Goal: Transaction & Acquisition: Purchase product/service

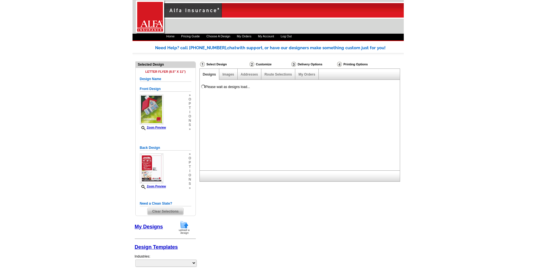
select select "1325"
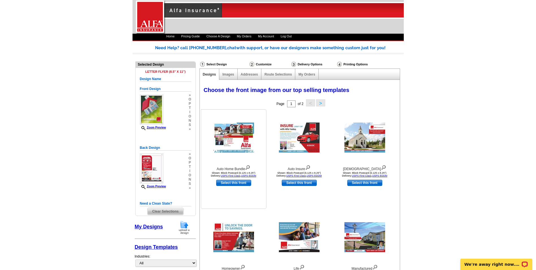
click at [232, 137] on img at bounding box center [234, 137] width 41 height 30
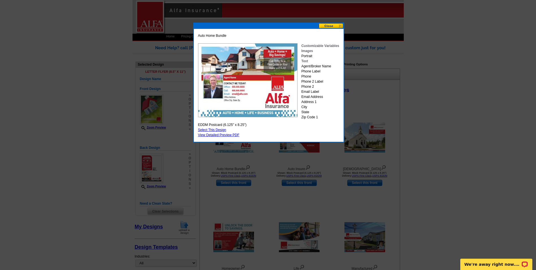
click at [209, 129] on link "Select This Design" at bounding box center [212, 130] width 28 height 4
select select "14"
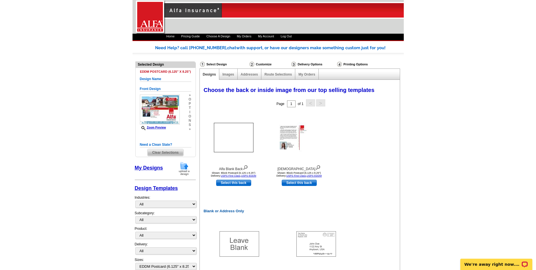
drag, startPoint x: 535, startPoint y: 145, endPoint x: 531, endPoint y: 166, distance: 21.0
click at [533, 168] on main "Need Help? call 800-260-5887, chat with support, or have our designers make som…" at bounding box center [268, 204] width 536 height 337
click at [239, 181] on link "Select this back" at bounding box center [233, 183] width 35 height 6
select select "front"
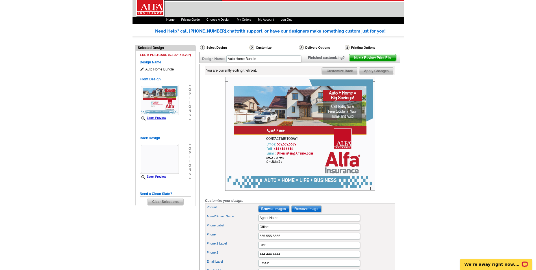
scroll to position [19, 0]
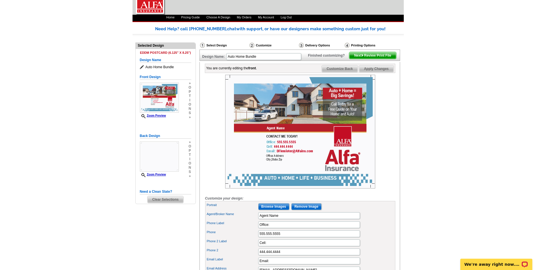
click at [380, 59] on span "Next Review Print File" at bounding box center [373, 55] width 47 height 7
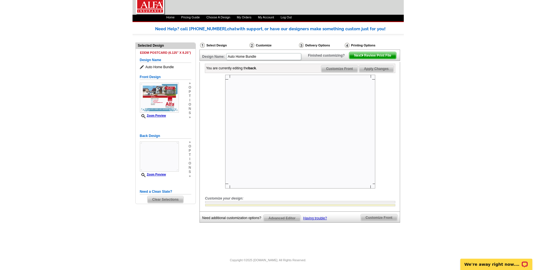
click at [364, 59] on span "Next Review Print File" at bounding box center [373, 55] width 47 height 7
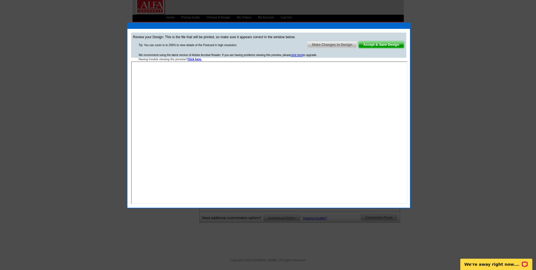
click at [383, 42] on span "Accept & Save Design" at bounding box center [382, 44] width 46 height 7
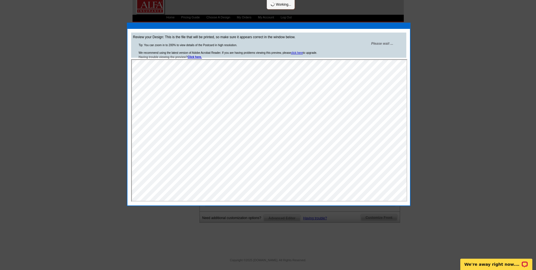
scroll to position [0, 0]
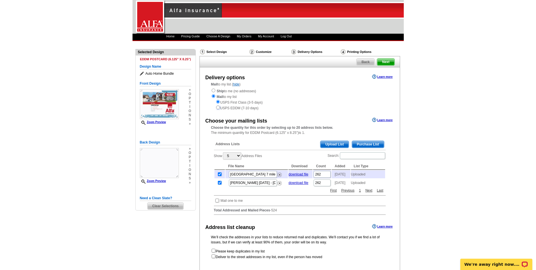
click at [217, 107] on input "radio" at bounding box center [218, 107] width 4 height 4
radio input "true"
click at [312, 116] on div "Delivery options Learn more Mail to my list ( hide ) Ship to me (no addresses) …" at bounding box center [300, 170] width 201 height 207
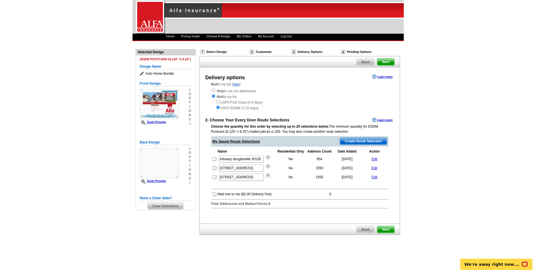
scroll to position [14, 0]
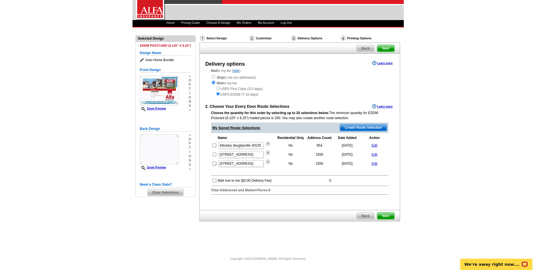
click at [214, 164] on input "checkbox" at bounding box center [215, 163] width 4 height 4
checkbox input "true"
click at [385, 215] on span "Next" at bounding box center [386, 215] width 17 height 7
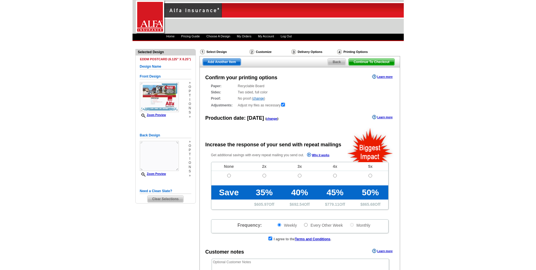
radio input "false"
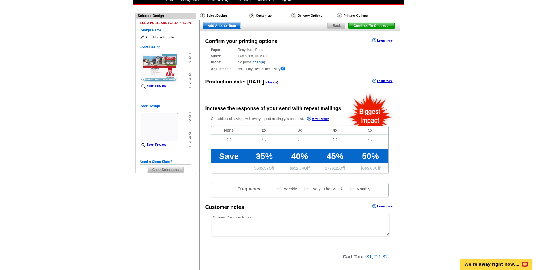
scroll to position [38, 0]
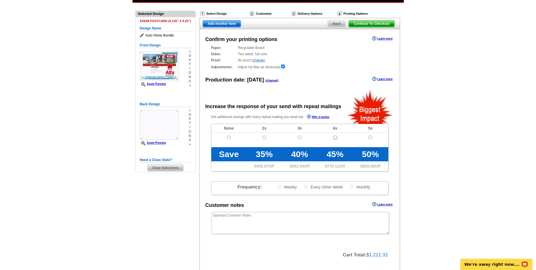
click at [335, 138] on input "radio" at bounding box center [335, 137] width 4 height 4
radio input "true"
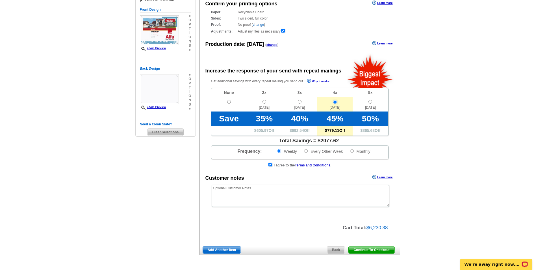
scroll to position [55, 0]
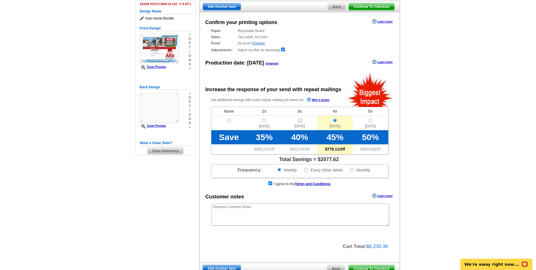
click at [301, 121] on input "radio" at bounding box center [300, 120] width 4 height 4
radio input "true"
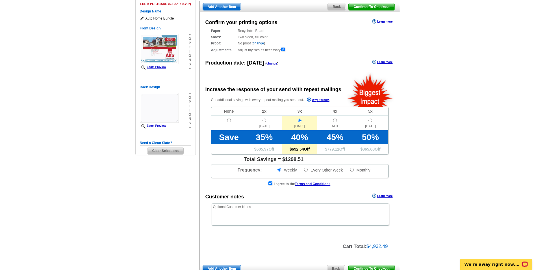
click at [327, 201] on div "Confirm your printing options Learn more Paper: Recyclable Board Select a diffe…" at bounding box center [300, 137] width 201 height 251
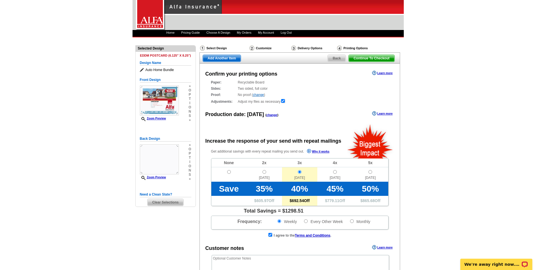
scroll to position [2, 0]
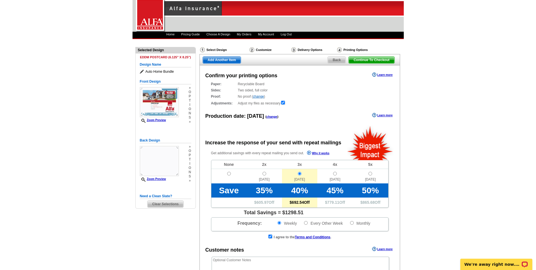
click at [333, 58] on span "Back" at bounding box center [337, 60] width 18 height 7
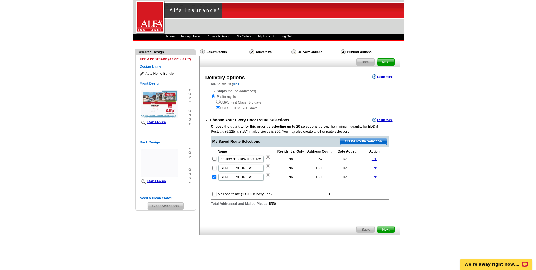
click at [386, 226] on span "Next" at bounding box center [386, 229] width 17 height 7
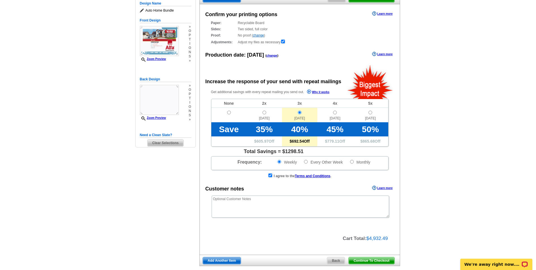
scroll to position [64, 0]
